Goal: Transaction & Acquisition: Purchase product/service

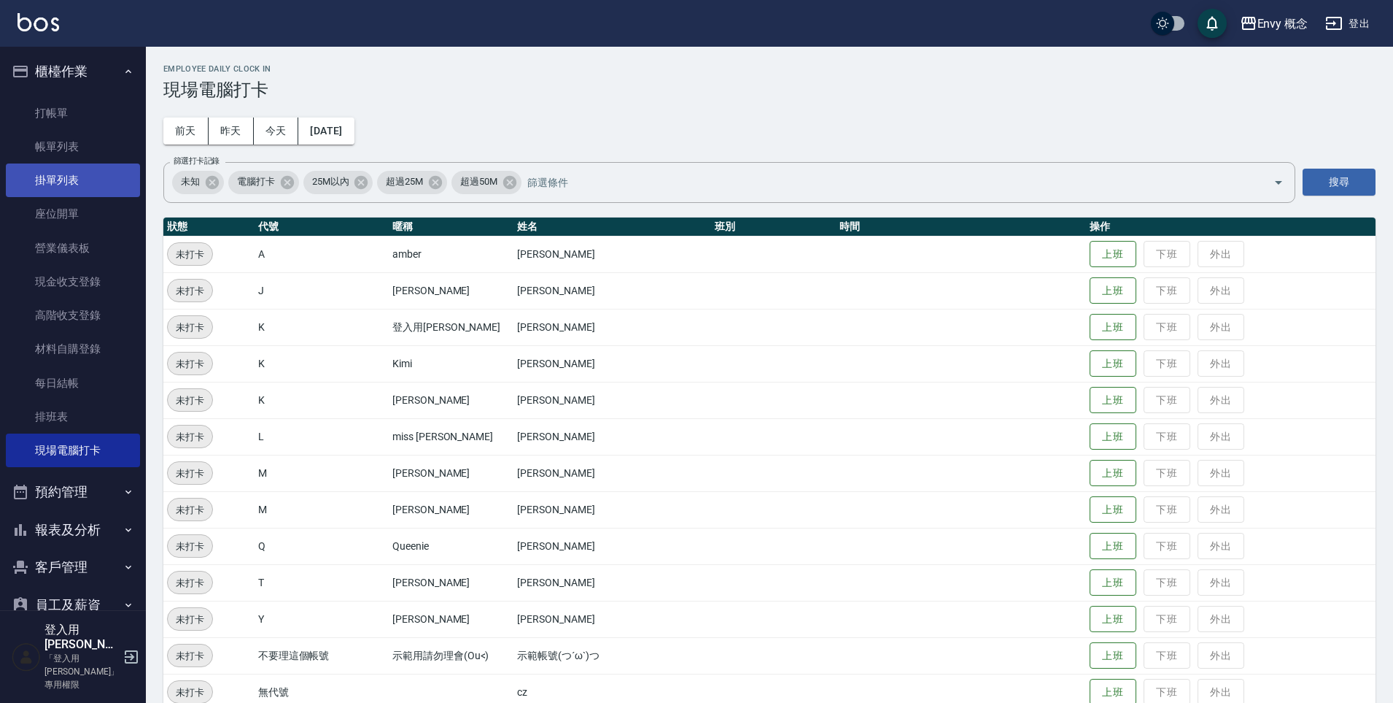
scroll to position [208, 0]
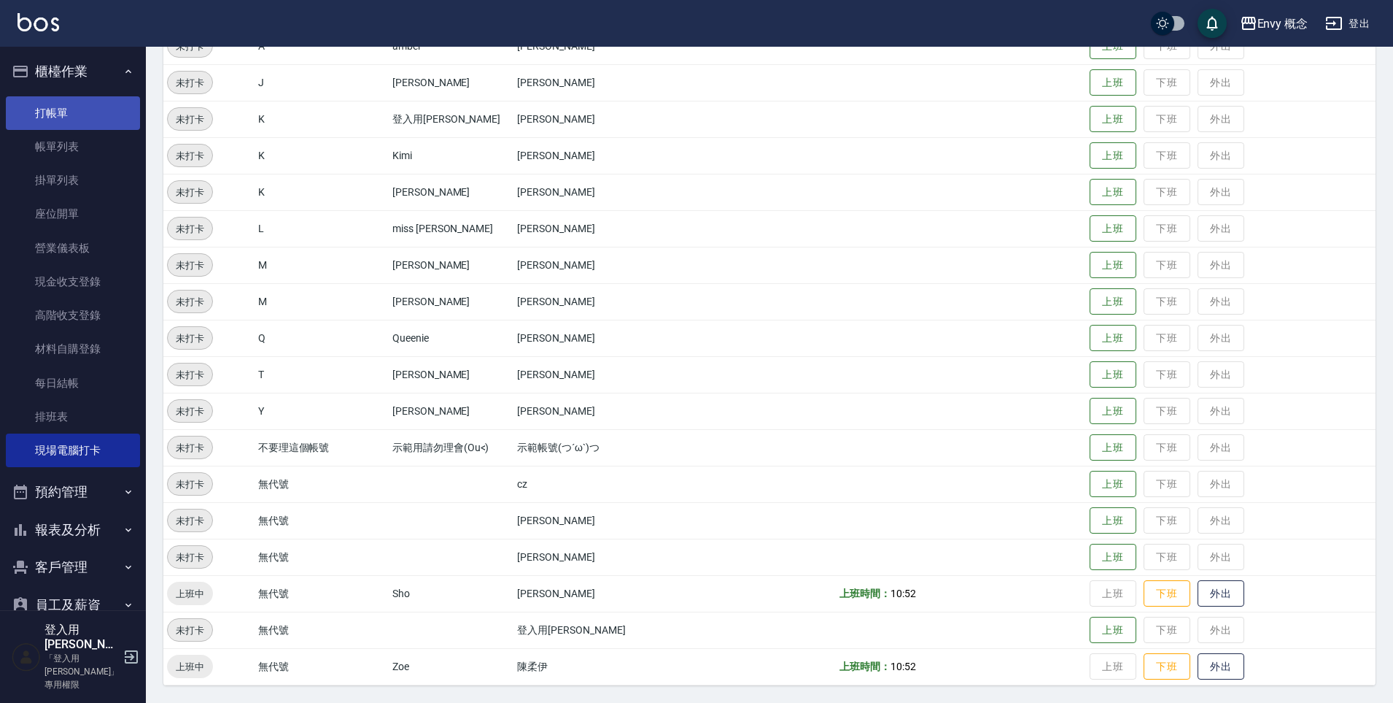
click at [53, 117] on link "打帳單" at bounding box center [73, 113] width 134 height 34
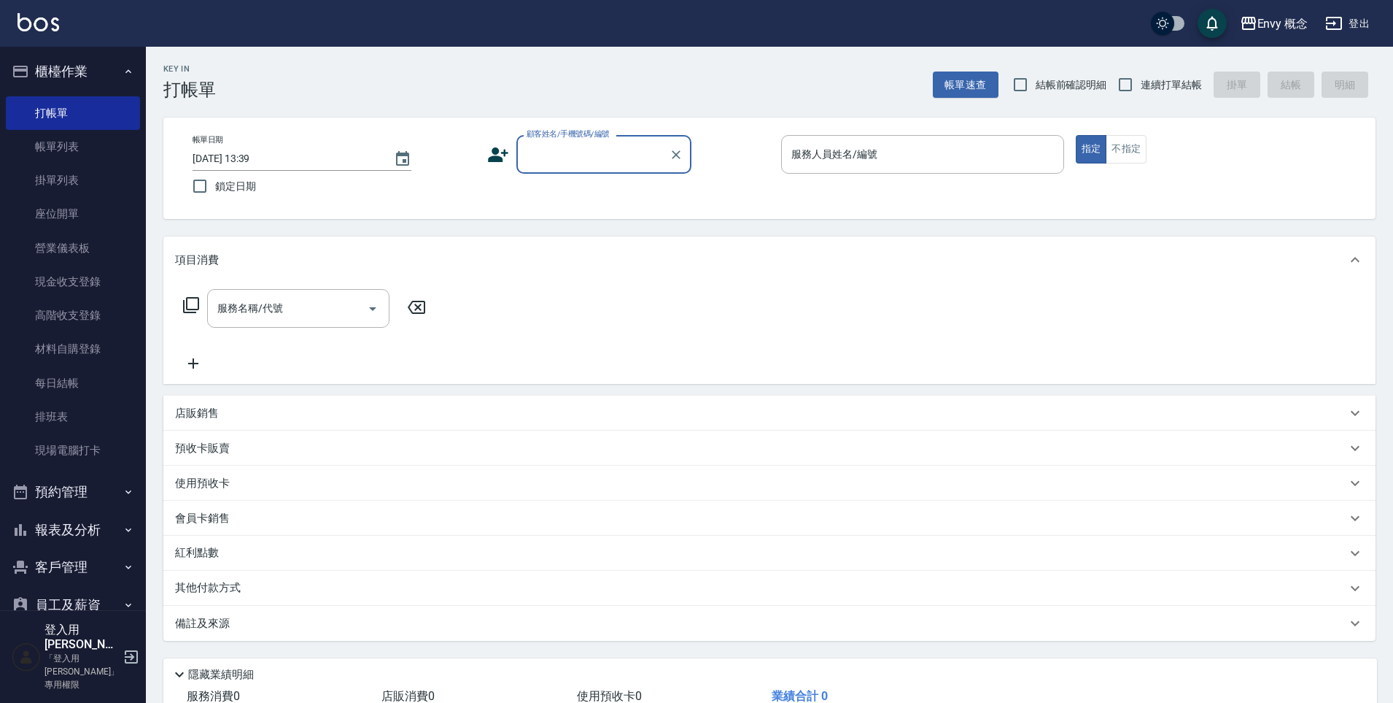
click at [545, 154] on input "顧客姓名/手機號碼/編號" at bounding box center [593, 155] width 140 height 26
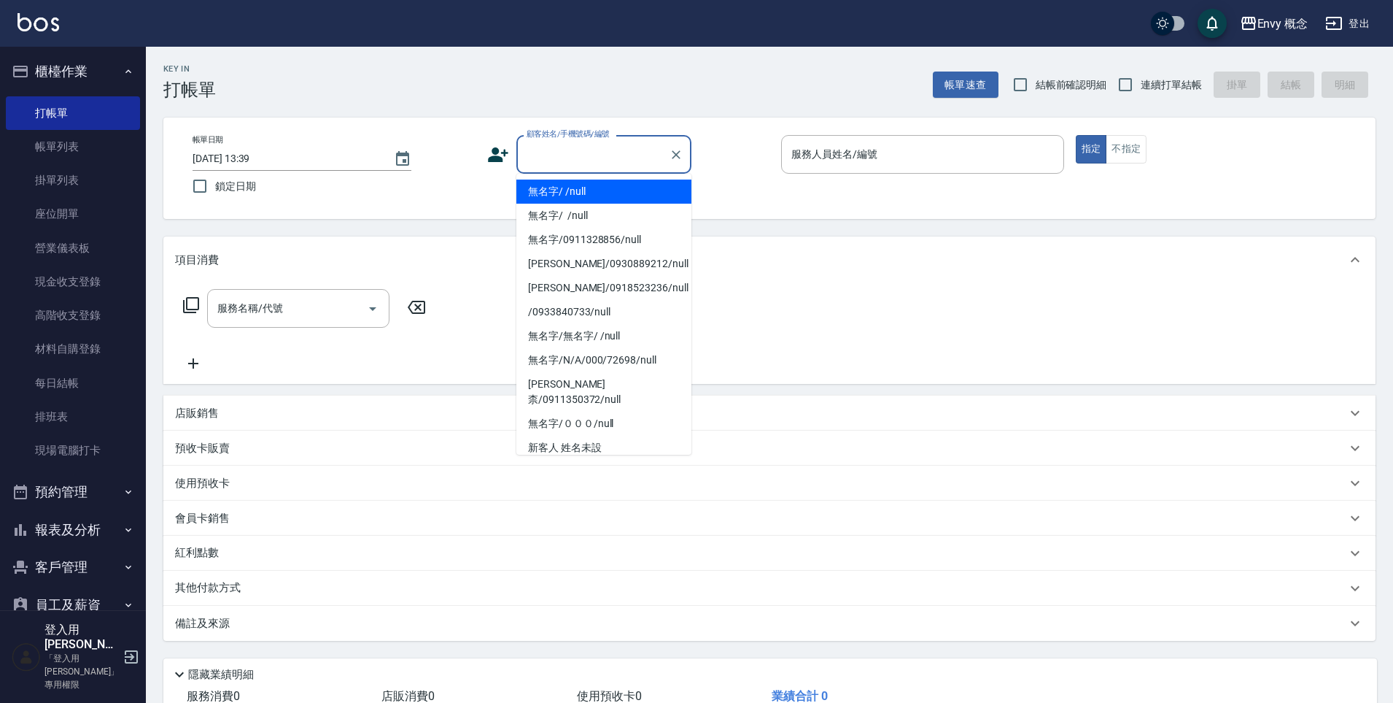
click at [560, 193] on li "無名字/ /null" at bounding box center [604, 191] width 175 height 24
type input "無名字/ /null"
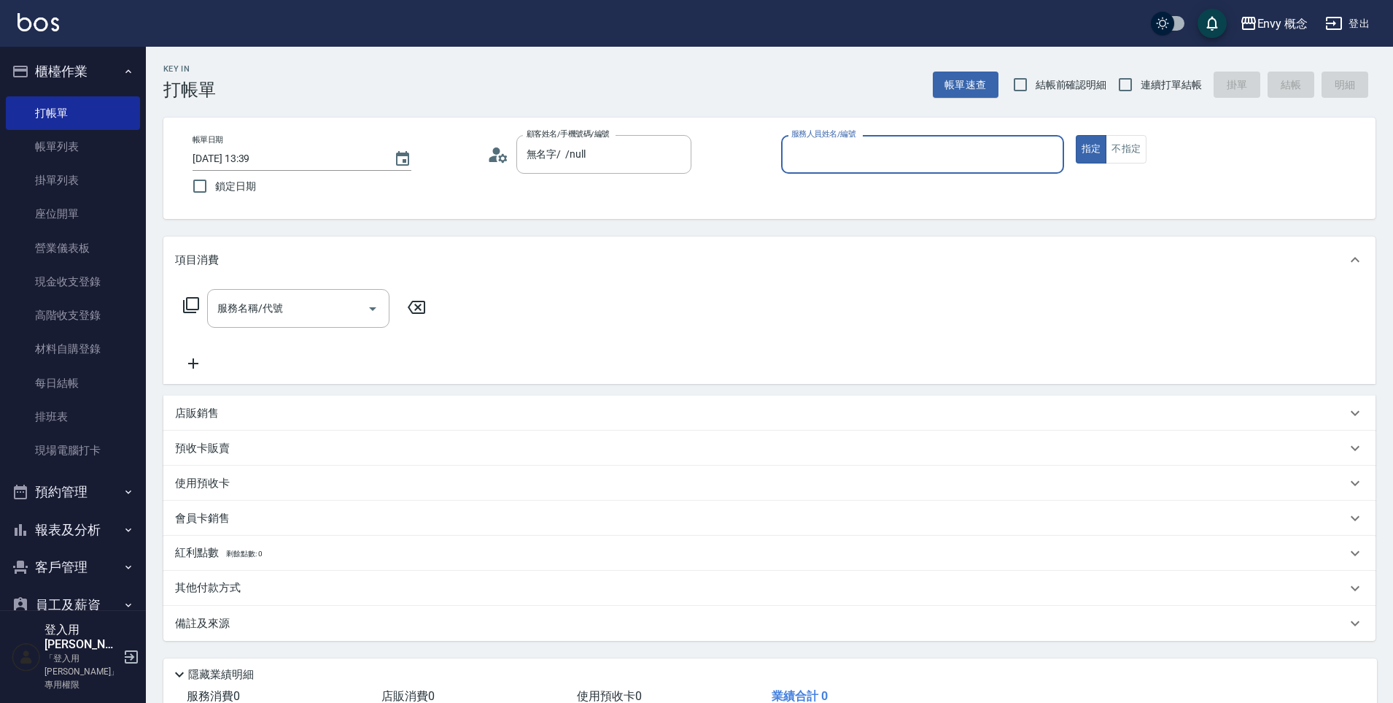
click at [821, 150] on div "服務人員姓名/編號 服務人員姓名/編號" at bounding box center [922, 154] width 283 height 39
click at [820, 159] on input "服務人員姓名/編號" at bounding box center [923, 155] width 270 height 26
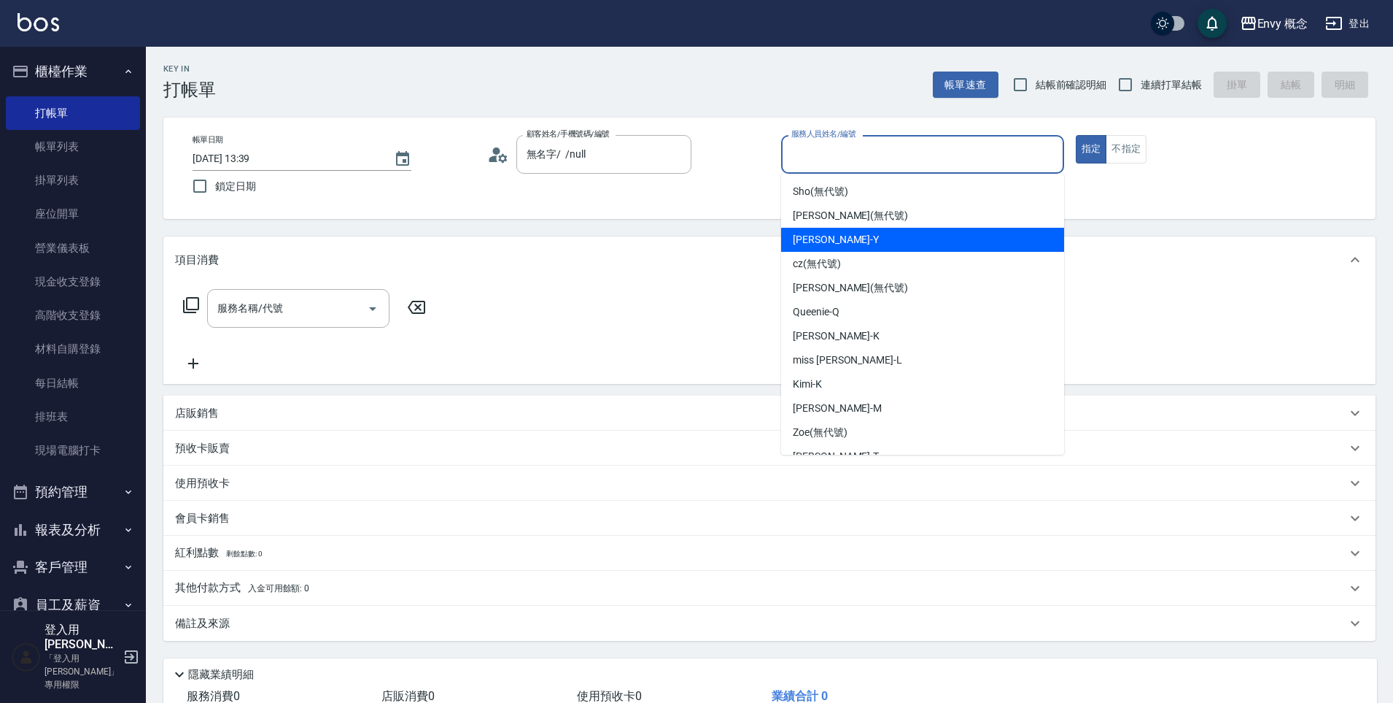
click at [848, 241] on div "Yang -Y" at bounding box center [922, 240] width 283 height 24
type input "Yang-Y"
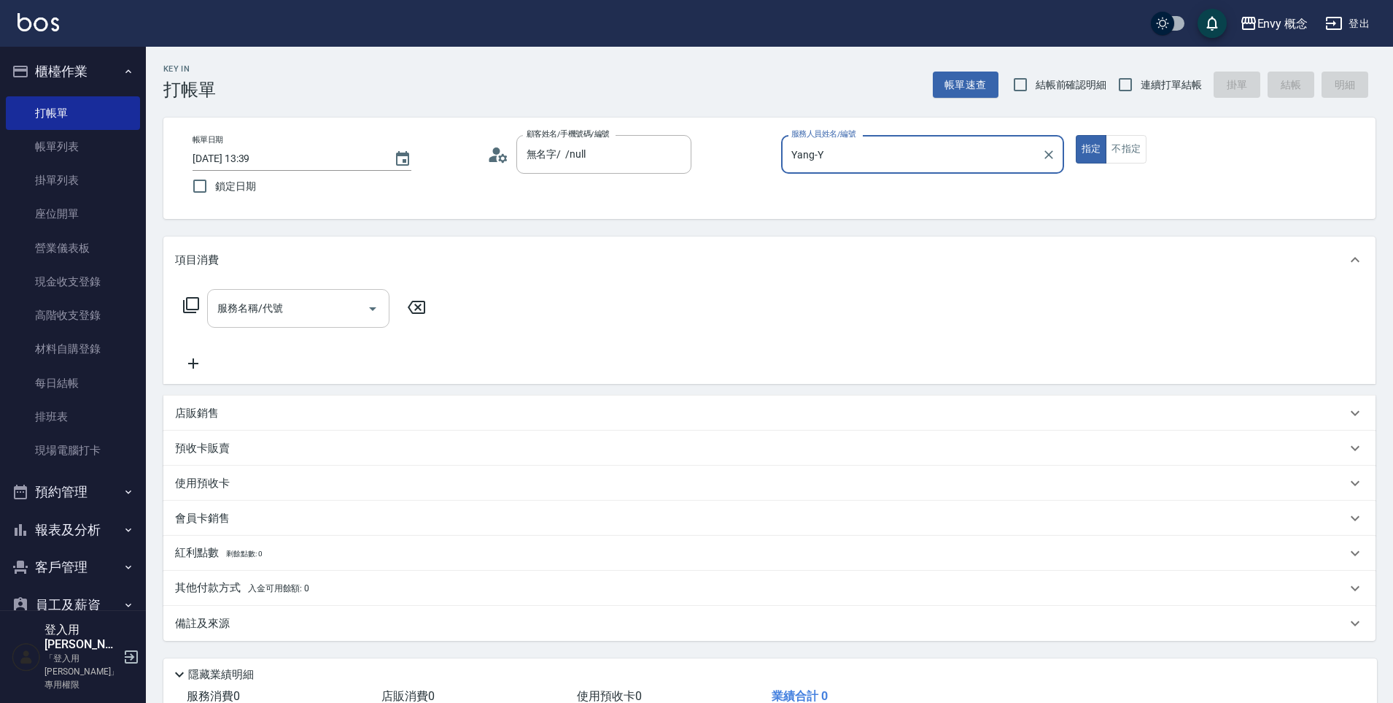
click at [312, 312] on input "服務名稱/代號" at bounding box center [287, 308] width 147 height 26
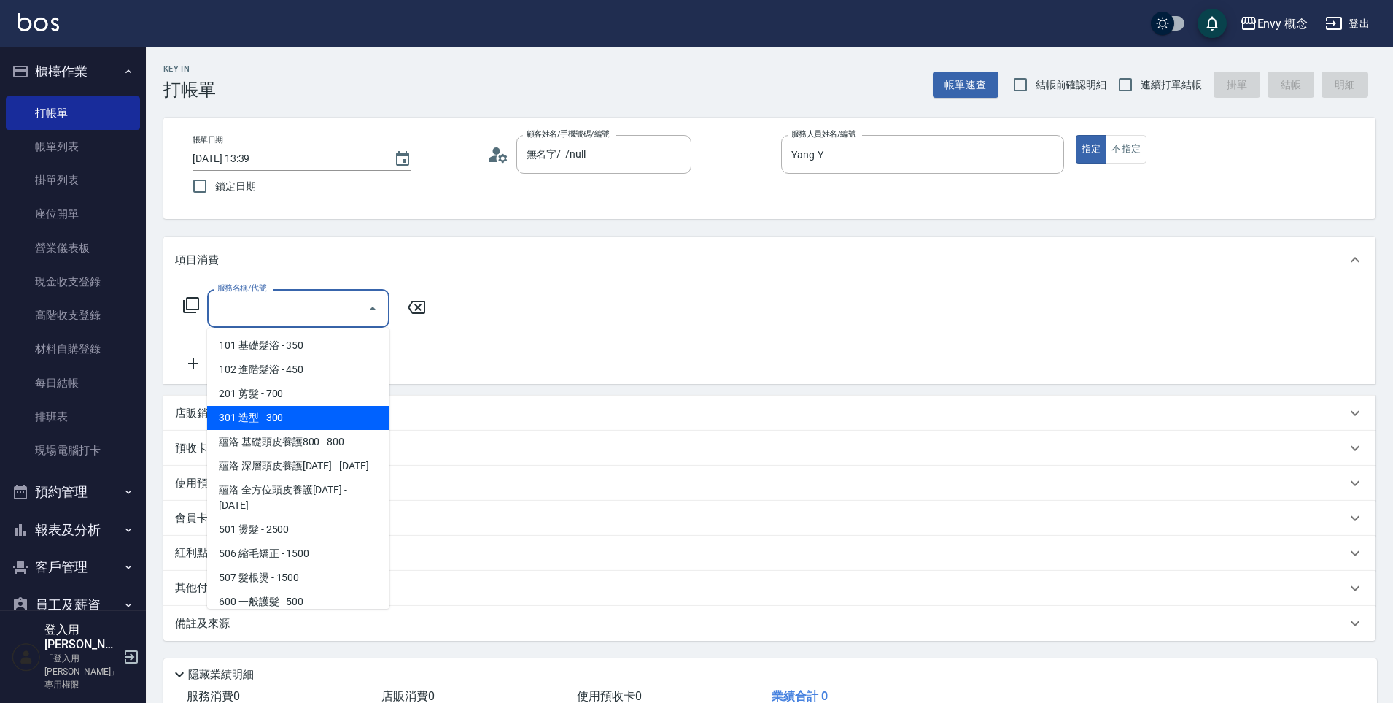
click at [336, 411] on span "301 造型 - 300" at bounding box center [298, 418] width 182 height 24
type input "301 造型(301)"
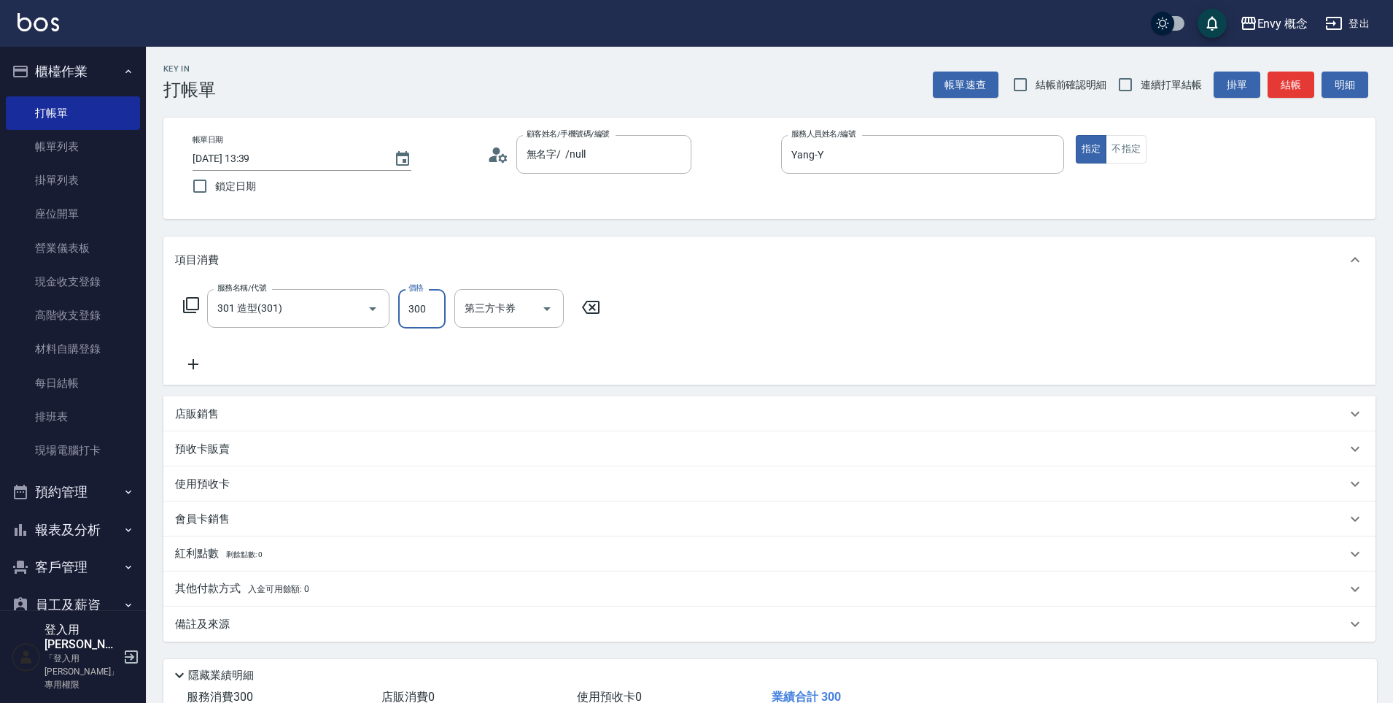
click at [426, 307] on input "300" at bounding box center [421, 308] width 47 height 39
type input "800"
click at [219, 587] on p "其他付款方式 入金可用餘額: 0" at bounding box center [242, 589] width 134 height 16
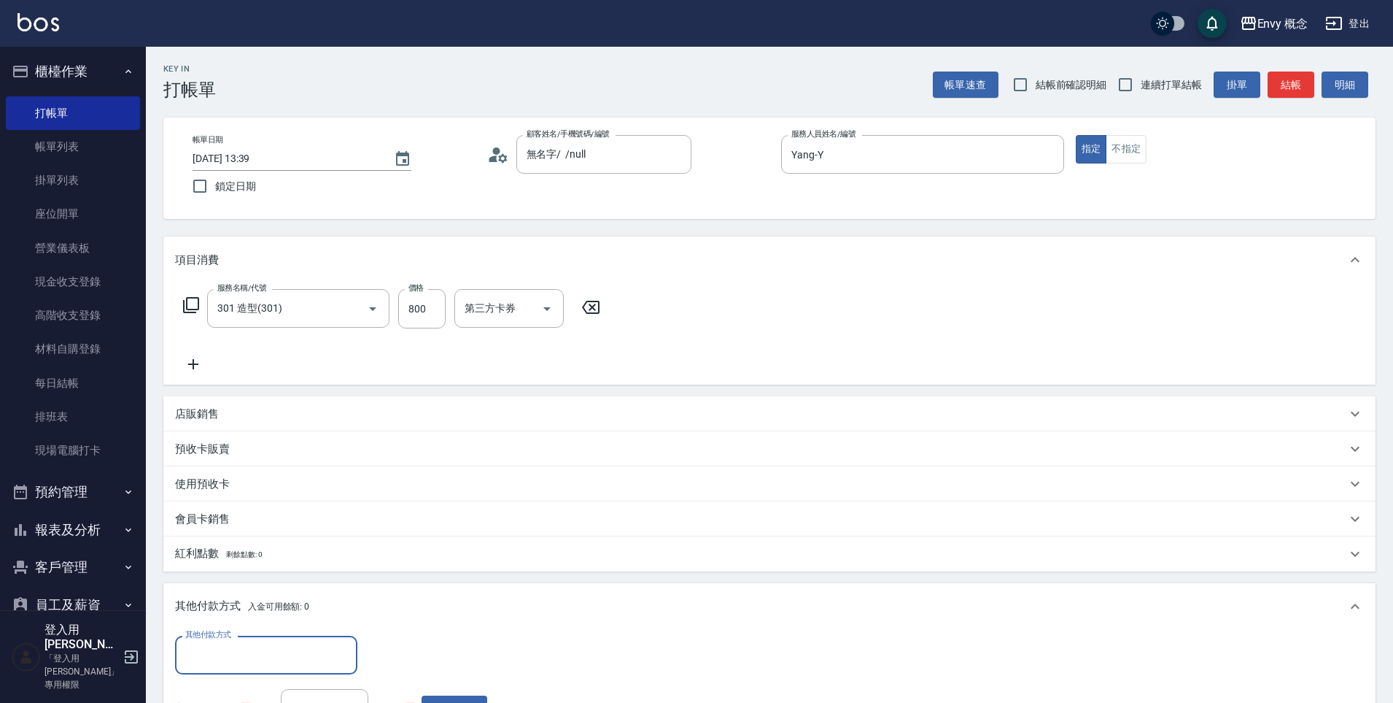
click at [314, 646] on input "其他付款方式" at bounding box center [266, 655] width 169 height 26
click at [262, 587] on span "信用卡" at bounding box center [266, 593] width 182 height 24
type input "信用卡"
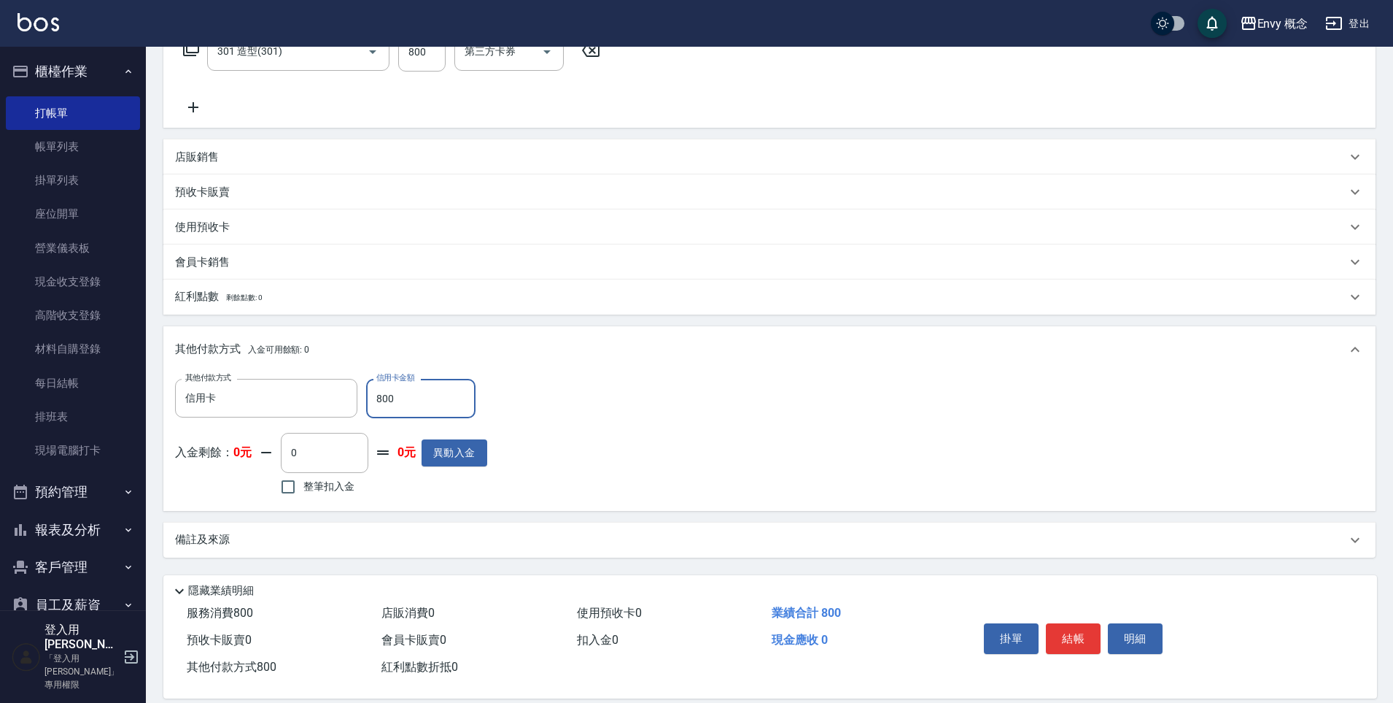
scroll to position [277, 0]
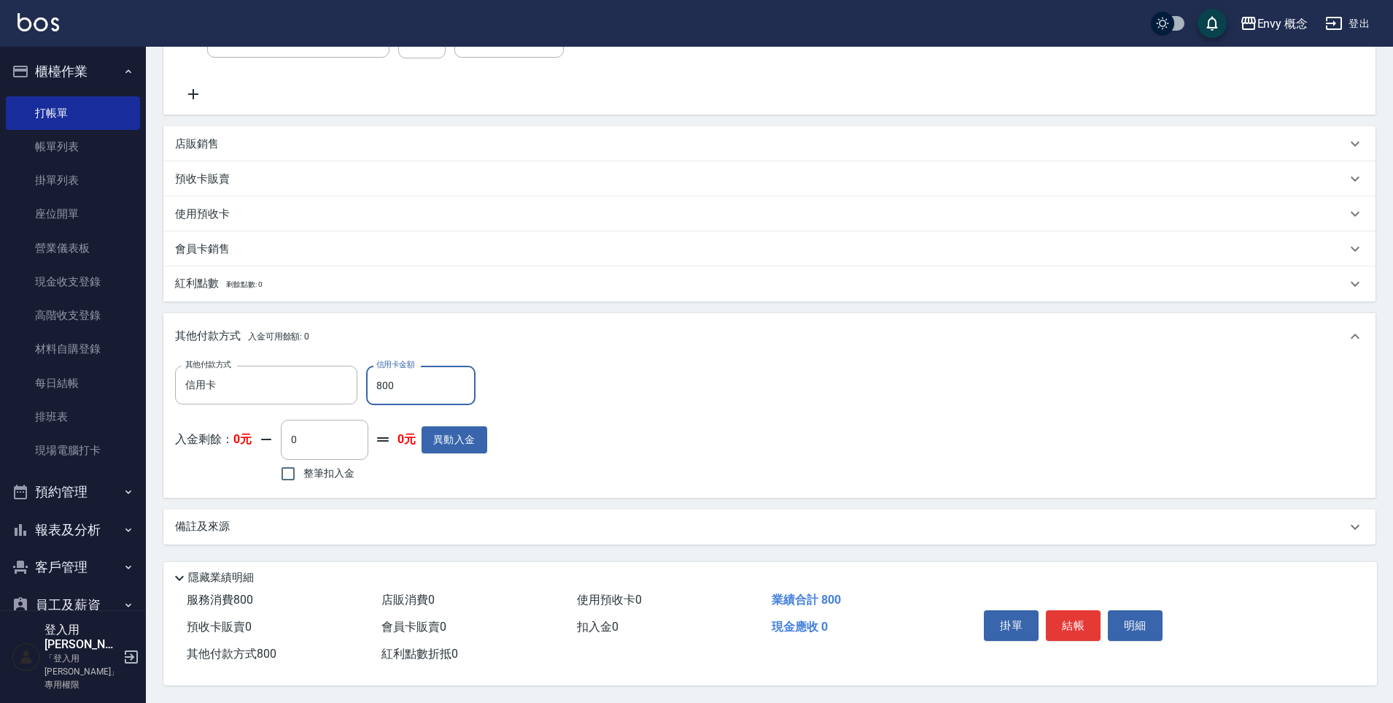
type input "800"
click at [392, 522] on div "備註及來源" at bounding box center [761, 526] width 1172 height 15
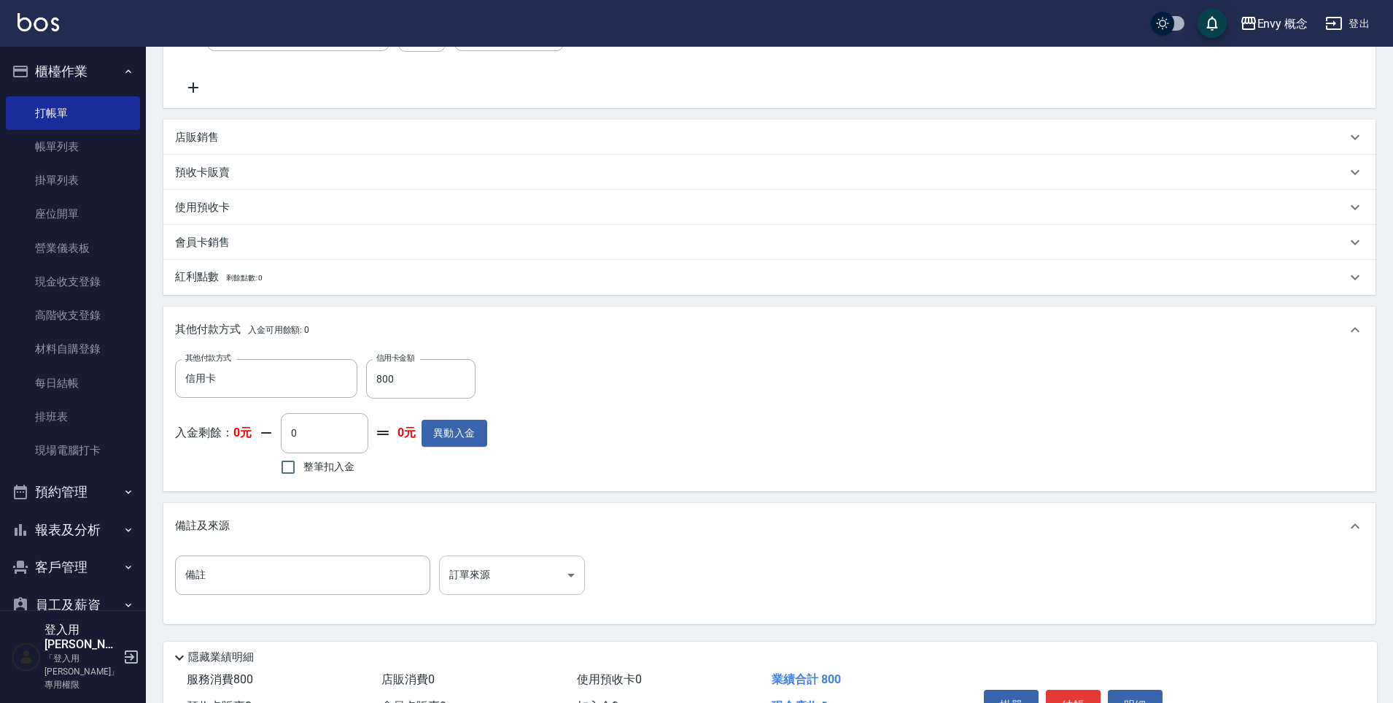
click at [512, 586] on body "Envy 概念 登出 櫃檯作業 打帳單 帳單列表 掛單列表 座位開單 營業儀表板 現金收支登錄 高階收支登錄 材料自購登錄 每日結帳 排班表 現場電腦打卡 預…" at bounding box center [696, 252] width 1393 height 1059
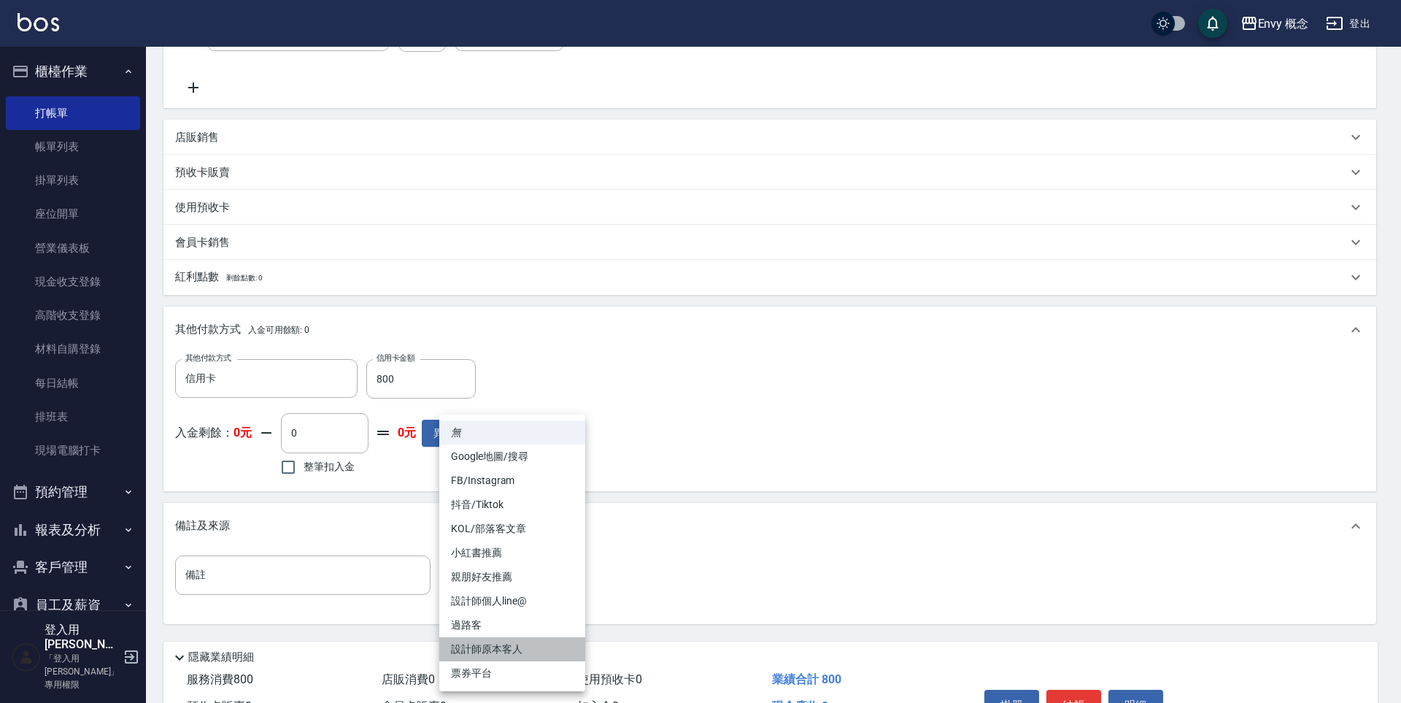
click at [529, 646] on li "設計師原本客人" at bounding box center [512, 649] width 146 height 24
type input "設計師原本客人"
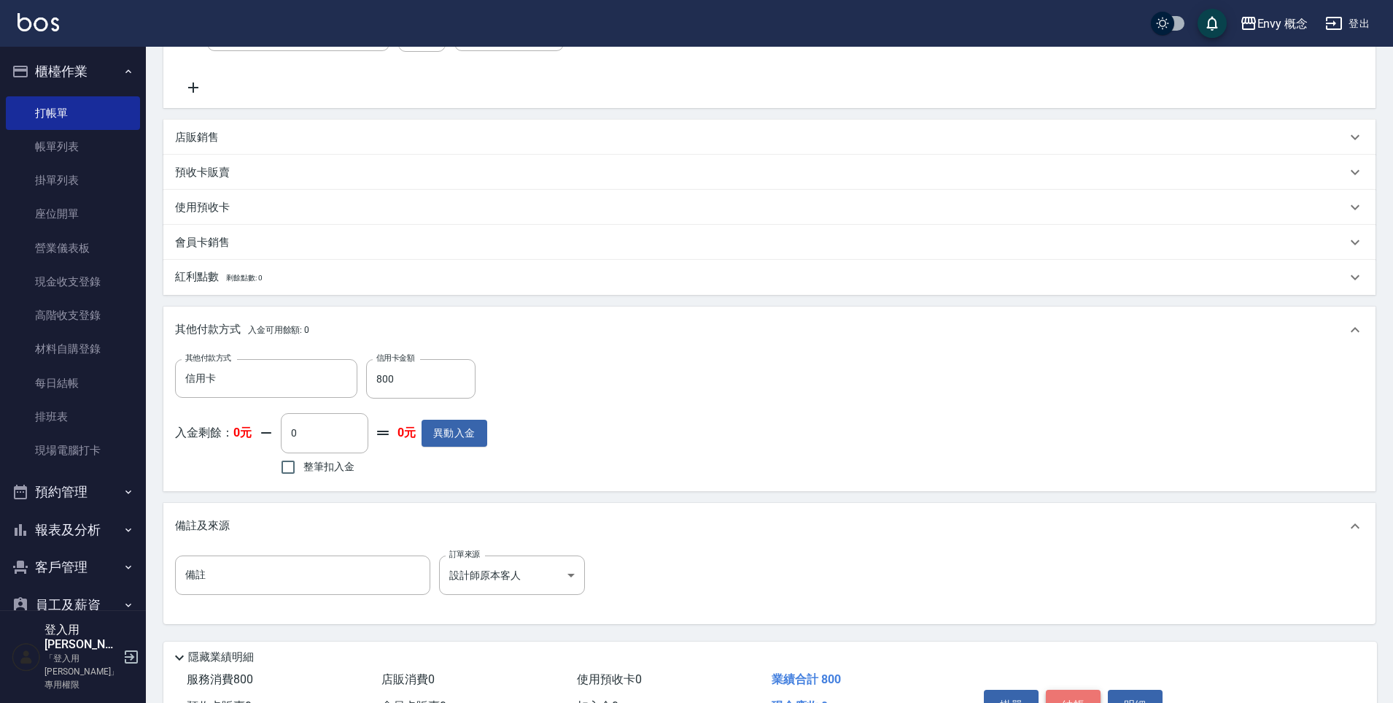
click at [1078, 694] on button "結帳" at bounding box center [1073, 704] width 55 height 31
